Goal: Obtain resource: Obtain resource

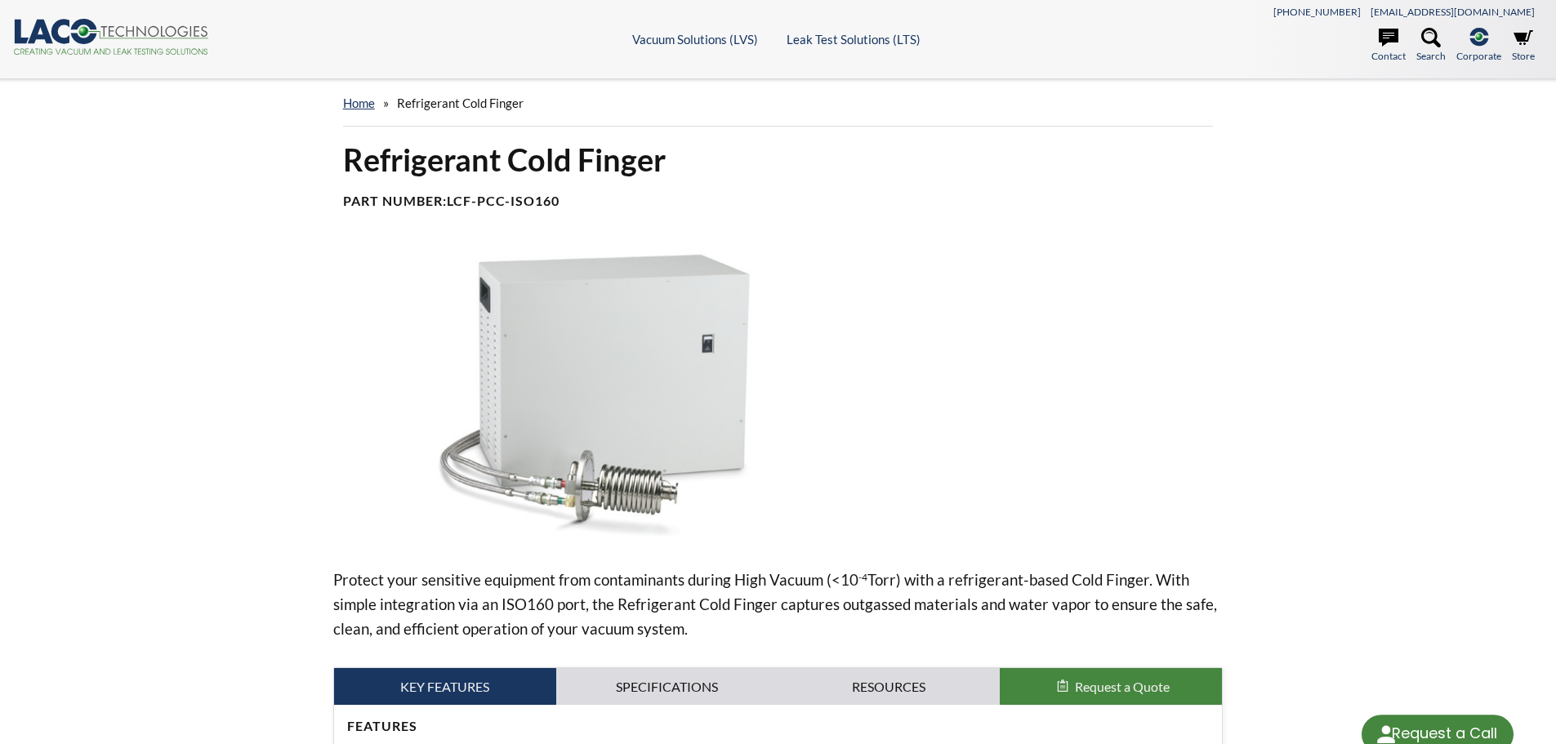
select select "Language Translate Widget"
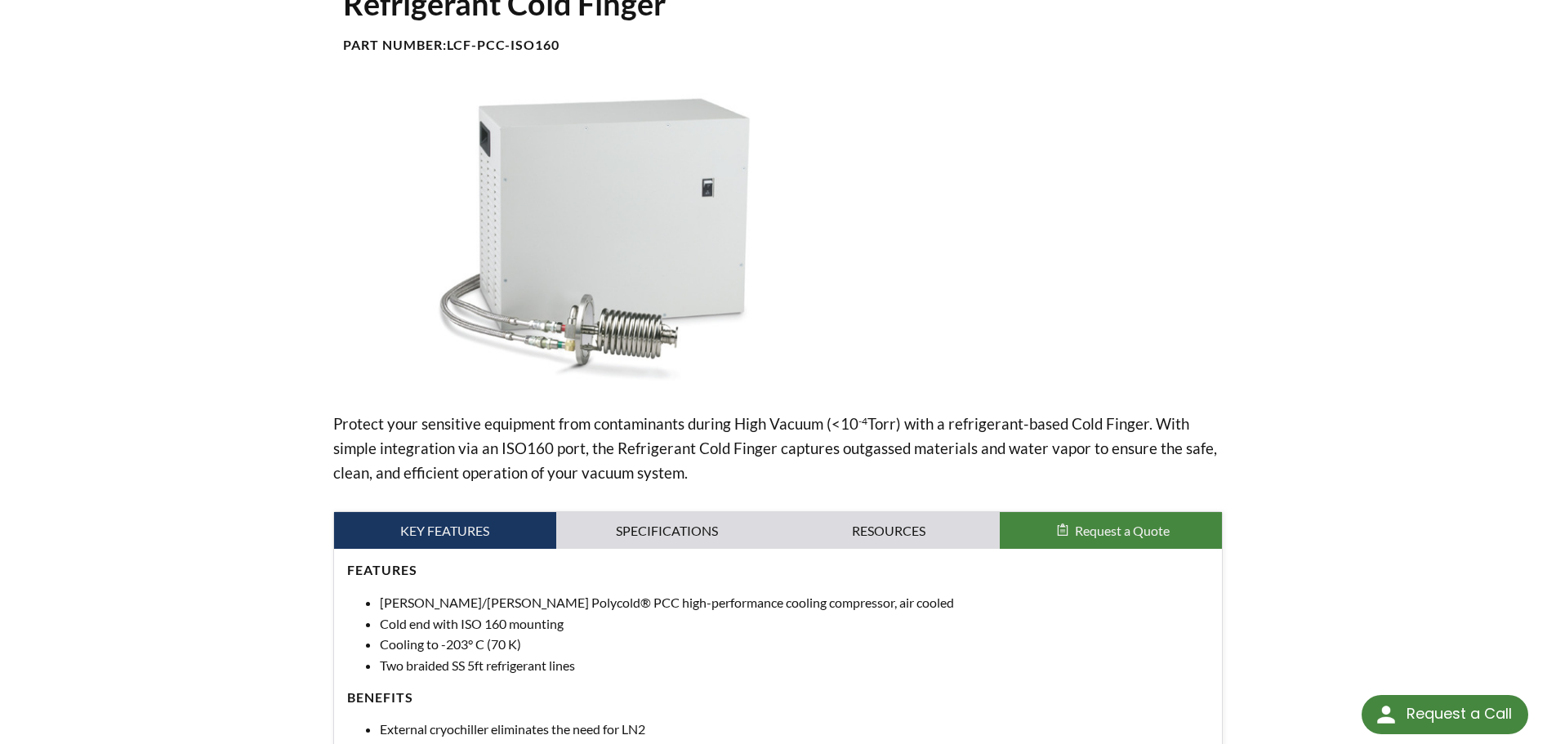
scroll to position [163, 0]
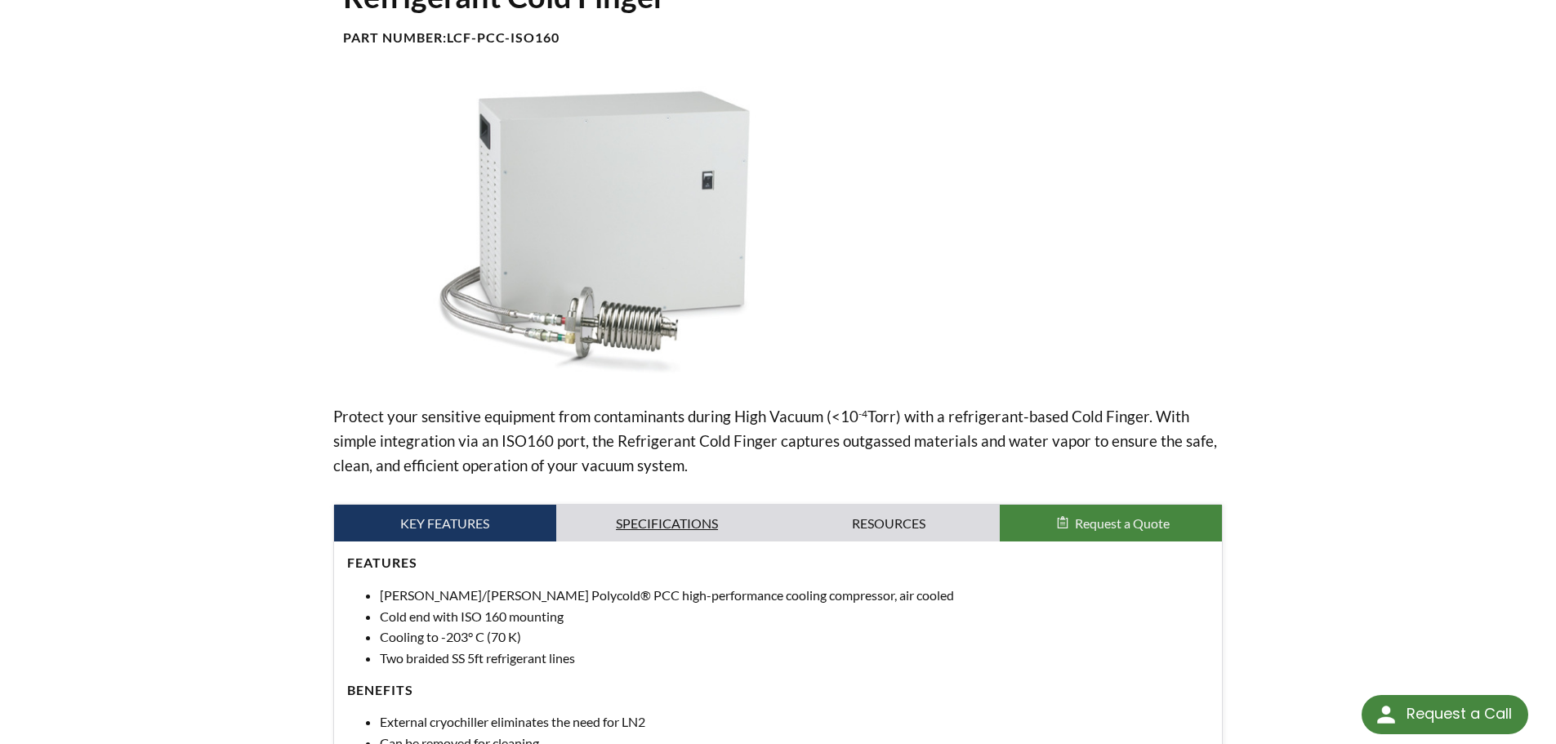
click at [654, 518] on link "Specifications" at bounding box center [667, 524] width 222 height 38
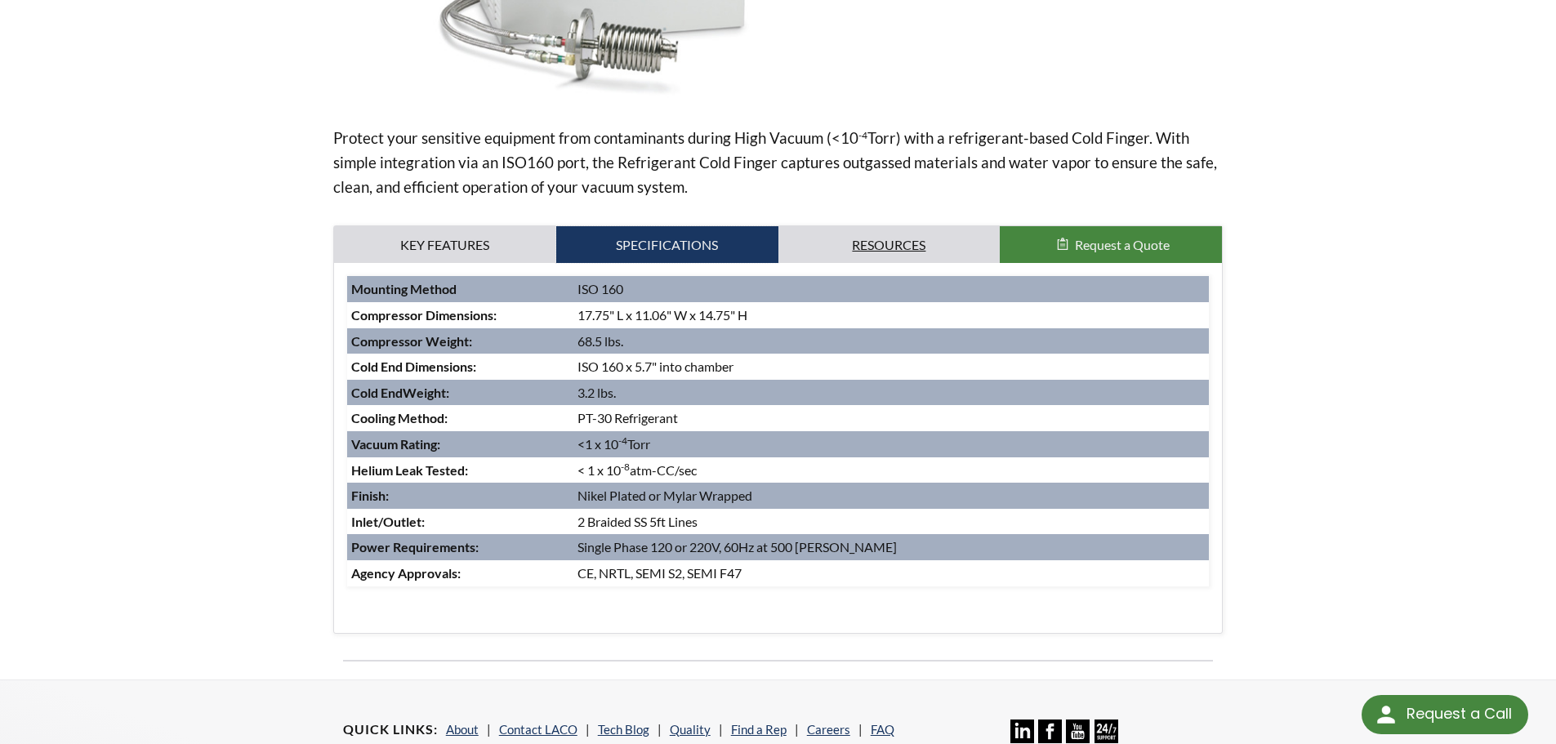
scroll to position [490, 0]
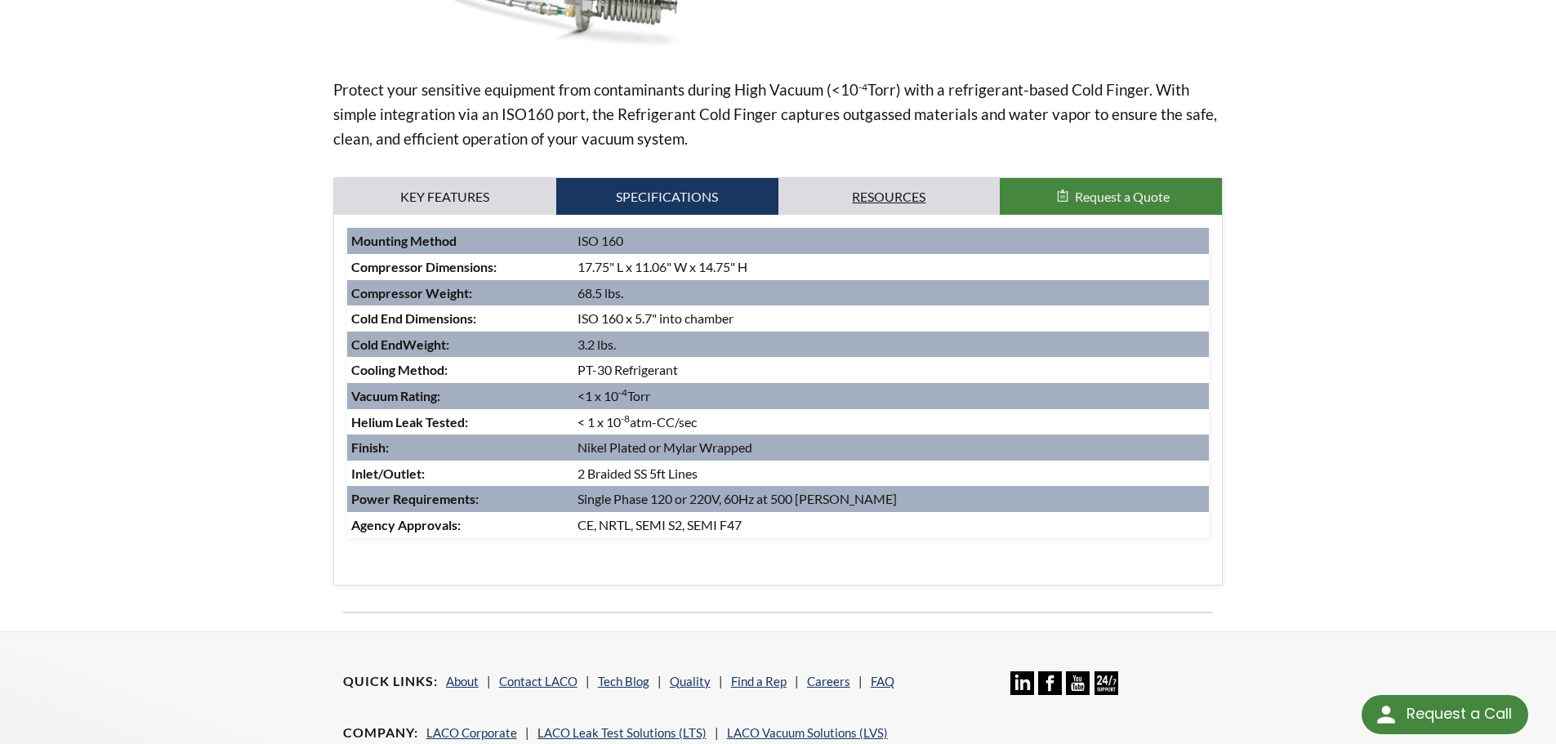
click at [894, 189] on link "Resources" at bounding box center [890, 197] width 222 height 38
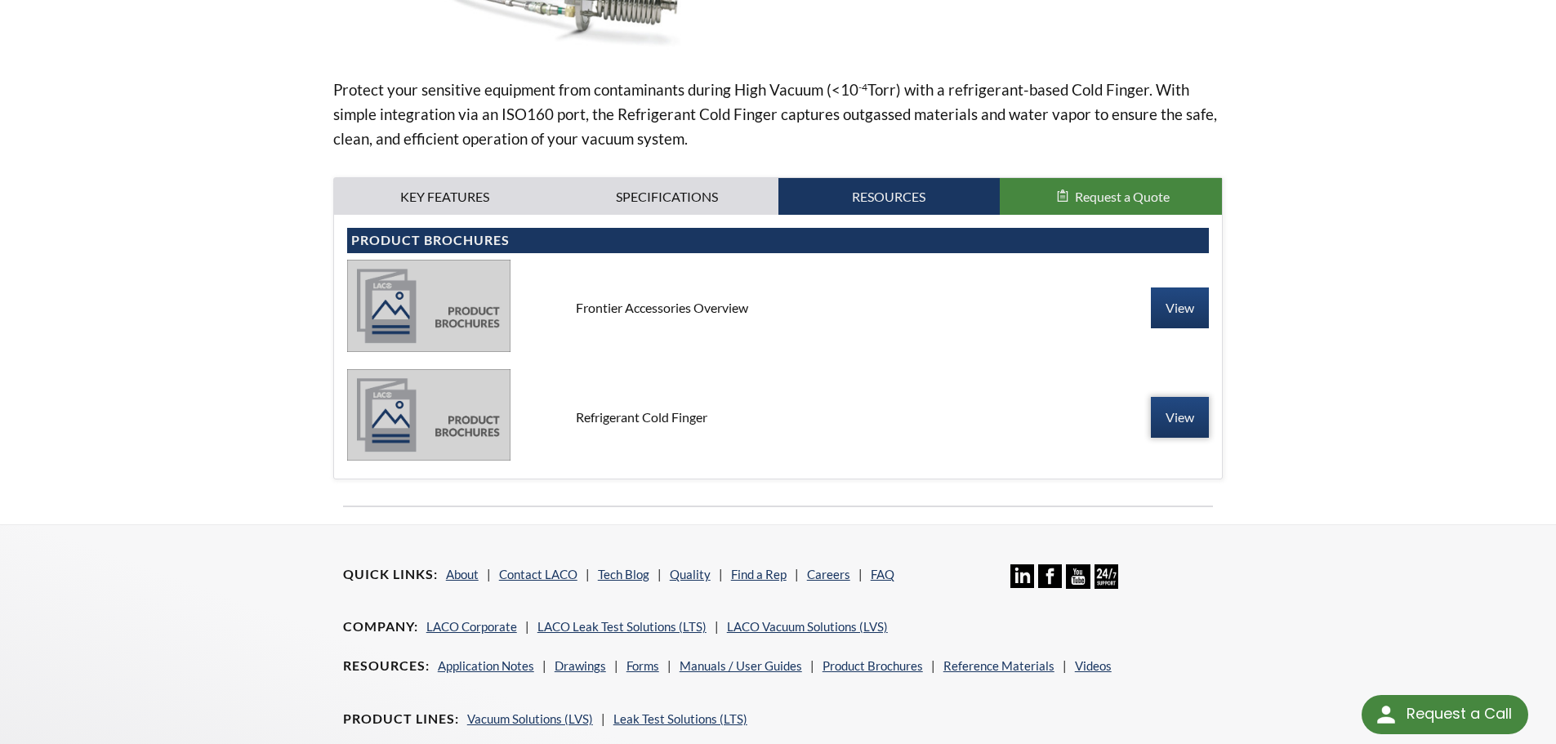
click at [1170, 426] on link "View" at bounding box center [1180, 417] width 58 height 41
click at [626, 295] on div "Frontier Accessories Overview View" at bounding box center [778, 308] width 863 height 96
click at [627, 306] on div "Frontier Accessories Overview" at bounding box center [778, 308] width 431 height 18
click at [490, 314] on img at bounding box center [428, 306] width 163 height 92
click at [1186, 310] on link "View" at bounding box center [1180, 308] width 58 height 41
